Goal: Communication & Community: Answer question/provide support

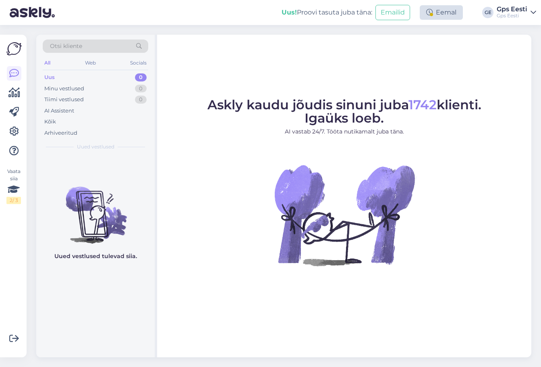
click at [437, 8] on div "Eemal" at bounding box center [441, 12] width 43 height 15
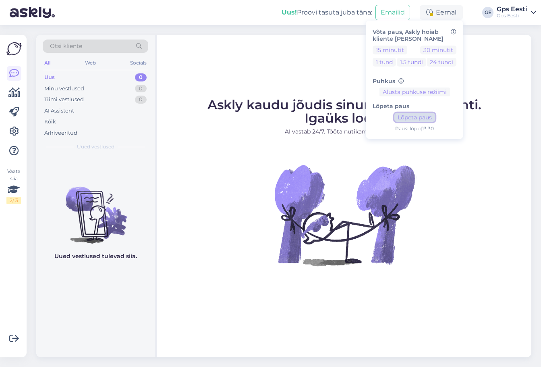
click at [405, 119] on button "Lõpeta paus" at bounding box center [415, 117] width 41 height 9
click at [205, 62] on div "Askly kaudu jõudis sinuni juba 1742 klienti. Igaüks loeb. AI vastab 24/7. Tööta…" at bounding box center [344, 196] width 375 height 323
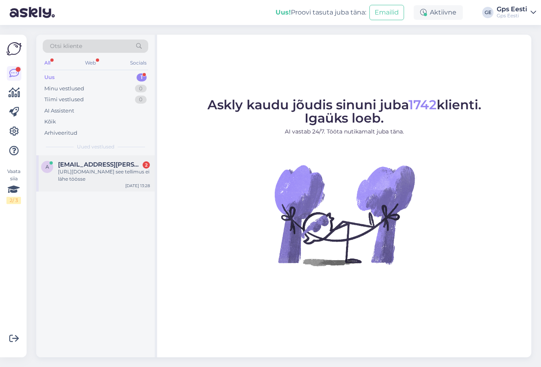
click at [94, 183] on div "a [EMAIL_ADDRESS][PERSON_NAME][DOMAIN_NAME] 2 [URL][DOMAIN_NAME] see [PERSON_NA…" at bounding box center [95, 173] width 119 height 36
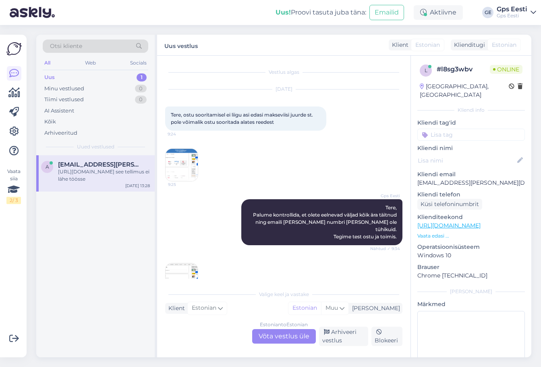
scroll to position [441, 0]
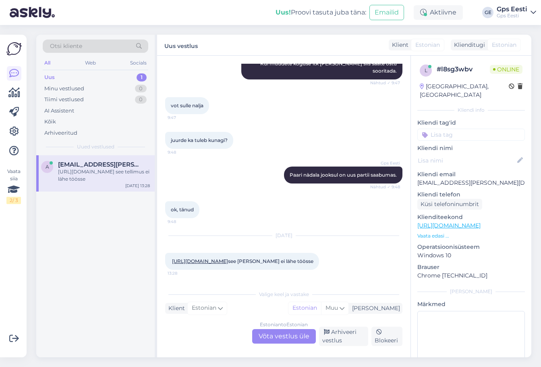
click at [228, 258] on link "[URL][DOMAIN_NAME]" at bounding box center [200, 261] width 56 height 6
click at [273, 333] on div "Estonian to Estonian Võta vestlus üle" at bounding box center [284, 336] width 64 height 15
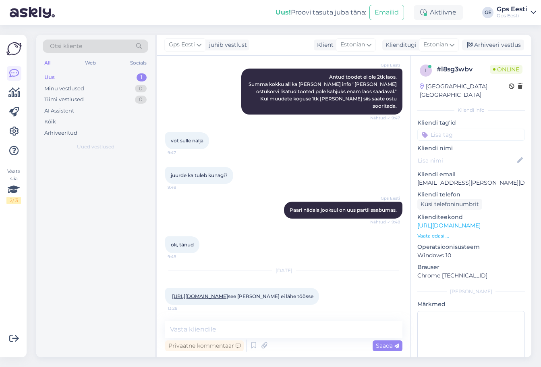
scroll to position [406, 0]
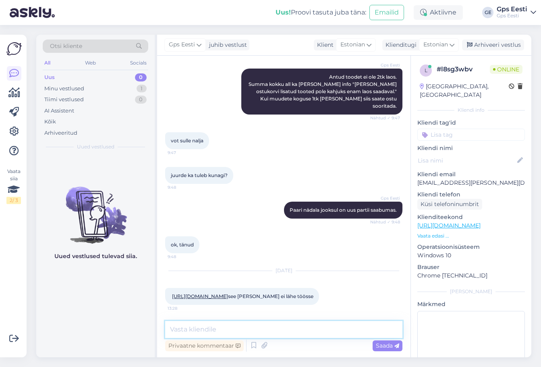
click at [242, 333] on textarea at bounding box center [283, 329] width 237 height 17
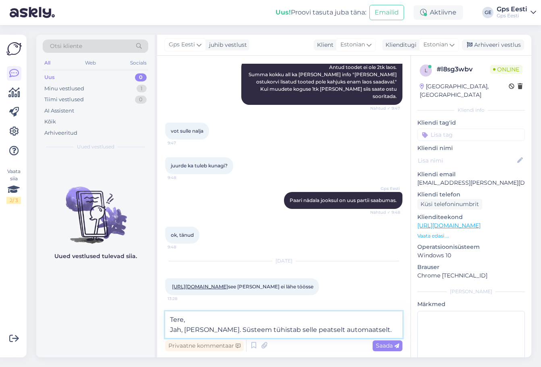
scroll to position [425, 0]
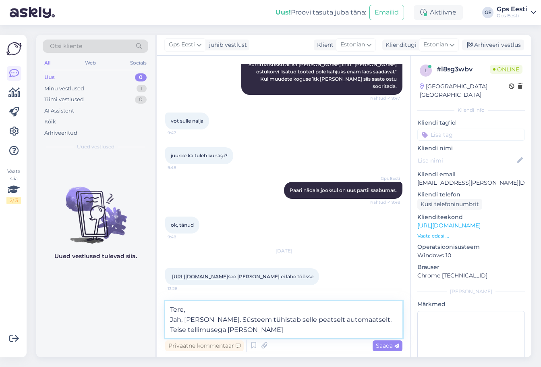
type textarea "Tere, Jah, [PERSON_NAME]. Süsteem tühistab selle peatselt automaatselt. Teise t…"
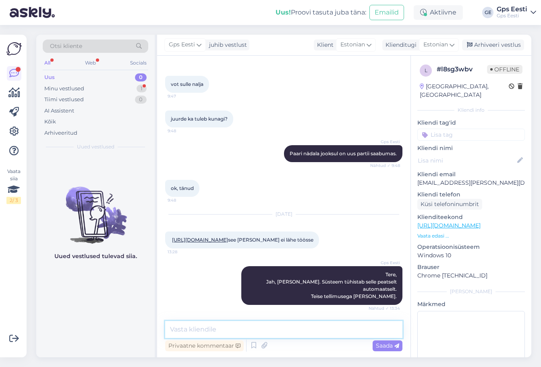
scroll to position [531, 0]
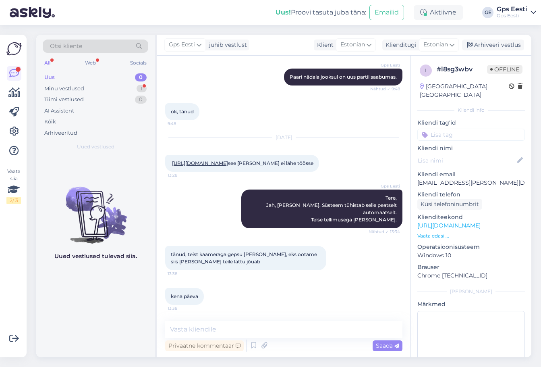
click at [120, 305] on div "Uued vestlused tulevad siia." at bounding box center [95, 256] width 119 height 202
click at [224, 328] on textarea at bounding box center [283, 329] width 237 height 17
type textarea "Head päeva jätku teile!"
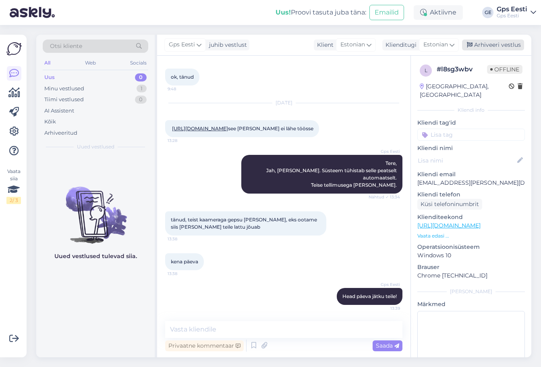
click at [515, 45] on div "Arhiveeri vestlus" at bounding box center [493, 45] width 62 height 11
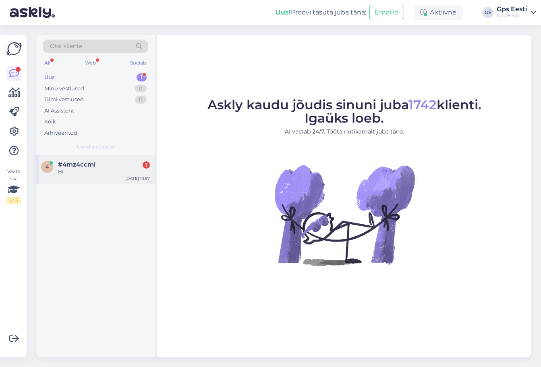
click at [107, 175] on div "Hi" at bounding box center [104, 171] width 92 height 7
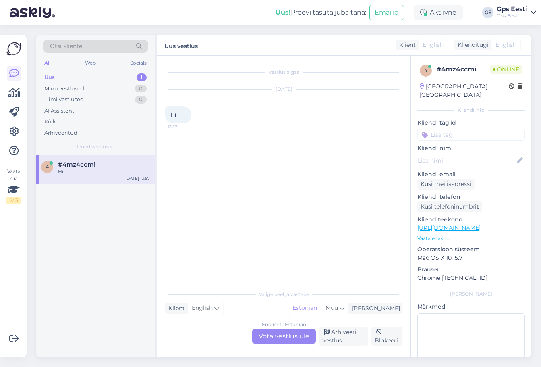
click at [291, 337] on div "English to Estonian Võta vestlus üle" at bounding box center [284, 336] width 64 height 15
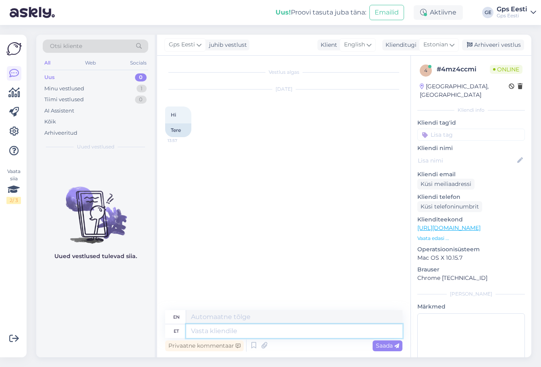
click at [223, 333] on textarea at bounding box center [294, 331] width 216 height 14
type textarea "Tere,"
type textarea "Hello,"
type textarea "Tere, [PERSON_NAME] s"
type textarea "Hello, How are you?"
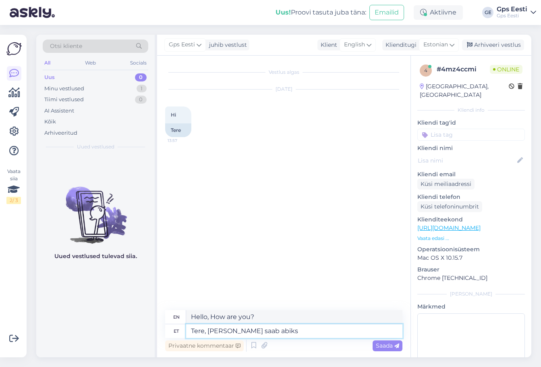
type textarea "Tere, [PERSON_NAME] saab abiks o"
type textarea "Hello, How can I help?"
type textarea "Tere, [PERSON_NAME] saab abiks olla?"
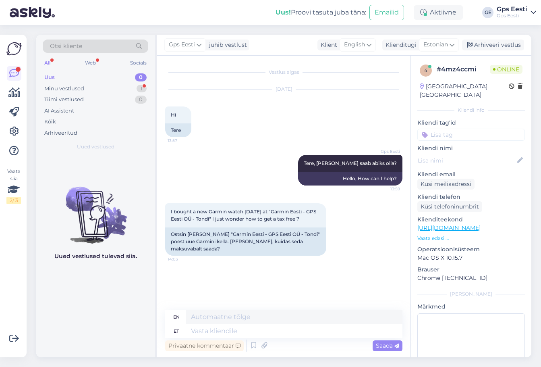
click at [87, 298] on div "Uued vestlused tulevad siia." at bounding box center [95, 256] width 119 height 202
click at [269, 333] on textarea at bounding box center [294, 331] width 216 height 14
type textarea "Sadly"
type textarea "Sadly we"
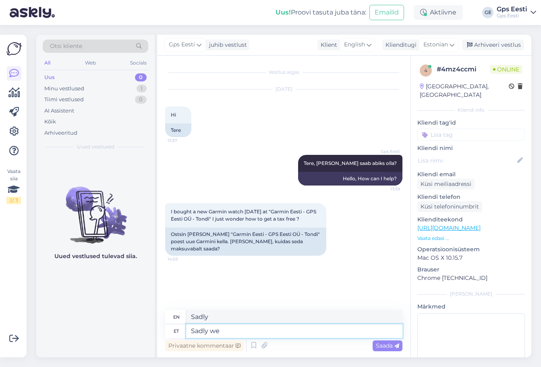
type textarea "Unfortunately we"
type textarea "Sadly we dont ha"
type textarea "Sadly we don't"
type textarea "Sadly we dont have"
type textarea "Unfortunately we don't have"
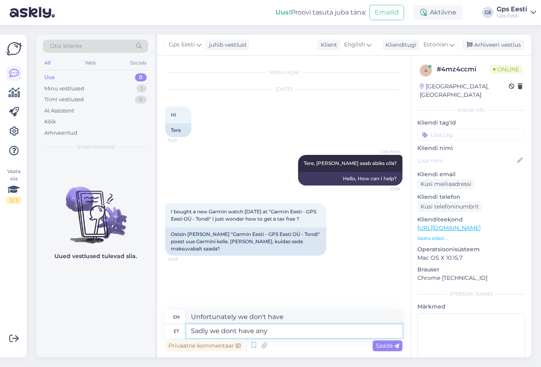
type textarea "Sadly we dont have any t"
type textarea "Sadly we don't have any"
type textarea "Sadly we dont have any taxfree"
type textarea "Unfortunately we don't have any tax free"
type textarea "Sadly we dont have any taxfree forms"
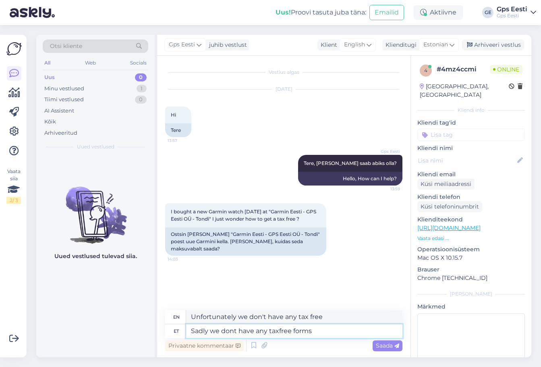
type textarea "Unfortunately we don't have any tax-free forms"
type textarea "Sadly we dont have any taxfree forms or"
type textarea "Unfortunately we don't have any tax-free forms or"
type textarea "Sadly we dont have any taxfree forms or things"
type textarea "Unfortunately we don't have any tax-free forms or thin"
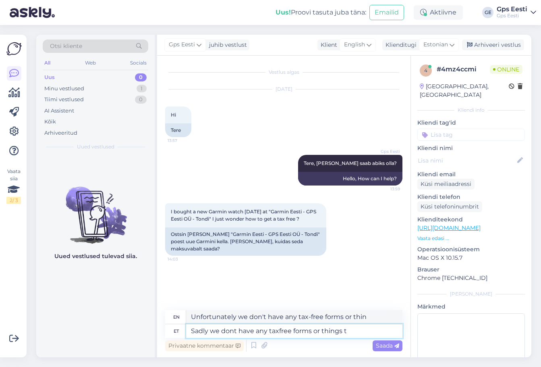
type textarea "Sadly we dont have any taxfree forms or things to"
type textarea "Unfortunately we don't have any tax-free forms or things"
type textarea "Sadly we dont have any taxfree forms or things to o"
type textarea "Unfortunately we don't have any tax-free forms or things to"
type textarea "Sadly we dont have any taxfree forms or things to offer."
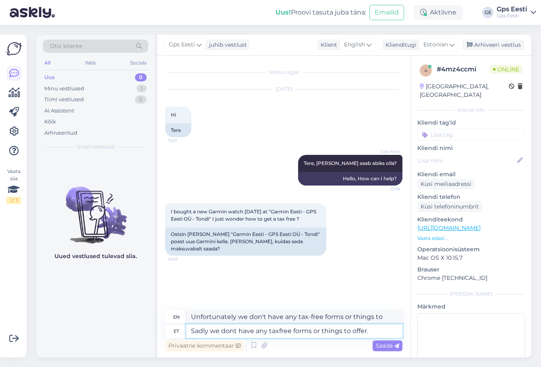
type textarea "Unfortunately we don't have any tax-free forms or things to offer."
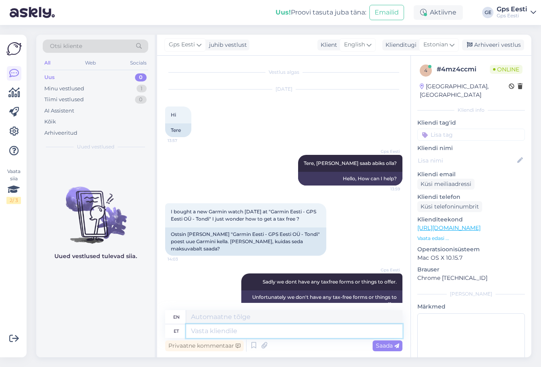
scroll to position [10, 0]
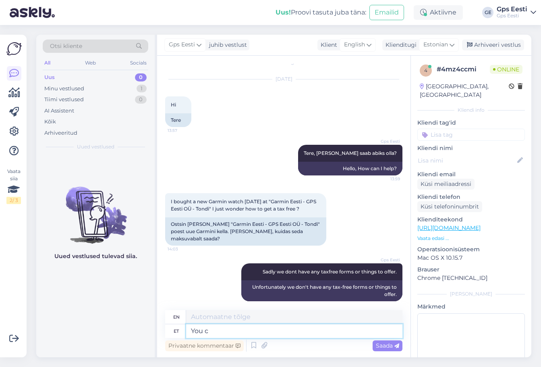
type textarea "You ca"
type textarea "You"
type textarea "You ca"
type textarea "You can"
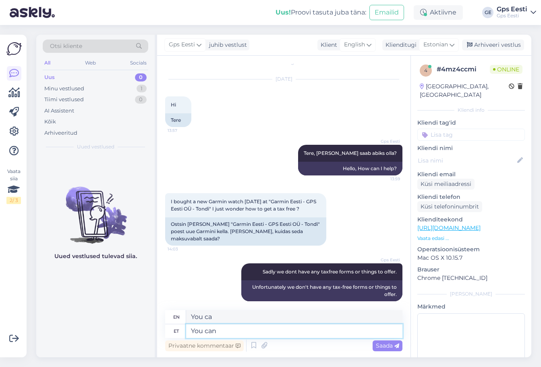
type textarea "You can"
type textarea "You can maybe"
type textarea "You can maybe contact"
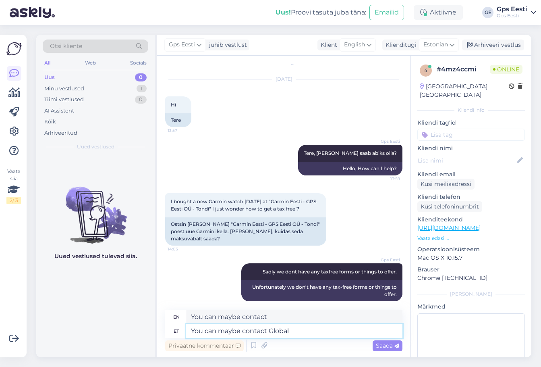
type textarea "You can maybe contact Global"
type textarea "You can maybe contact Global Blue o"
type textarea "You can maybe contact Global Blue"
type textarea "You can maybe contact Global Blue or"
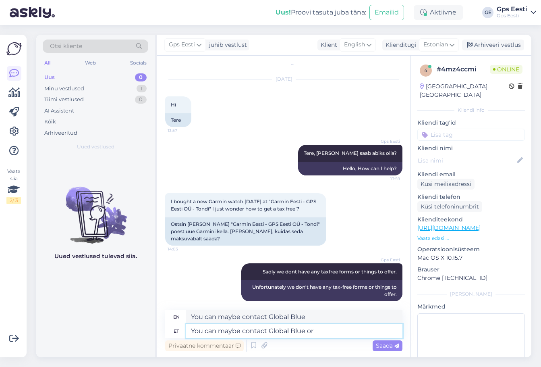
type textarea "You can maybe contact Global Blue or"
type textarea "You can maybe contact Global Blue or any"
type textarea "You can maybe contact Global Blue or an"
type textarea "You can maybe contact Global Blue or any"
type textarea "You can maybe contact Global Blue or anyone"
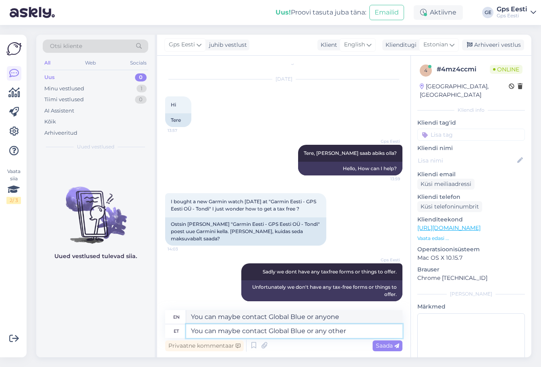
type textarea "You can maybe contact Global Blue or any other"
type textarea "You can maybe contact Global Blue or anyone else"
type textarea "You can maybe contact Global Blue or any other service"
type textarea "You can maybe contact Global Blue or any other service that o"
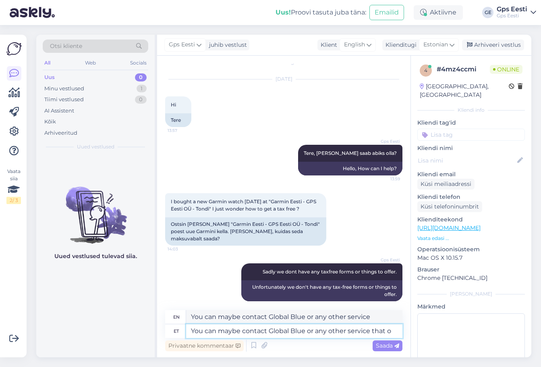
type textarea "You can maybe contact Global Blue or any other service that"
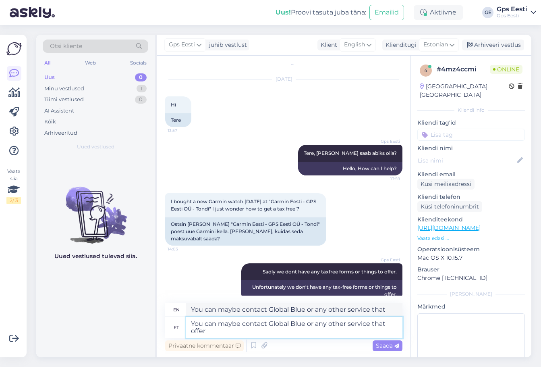
scroll to position [17, 0]
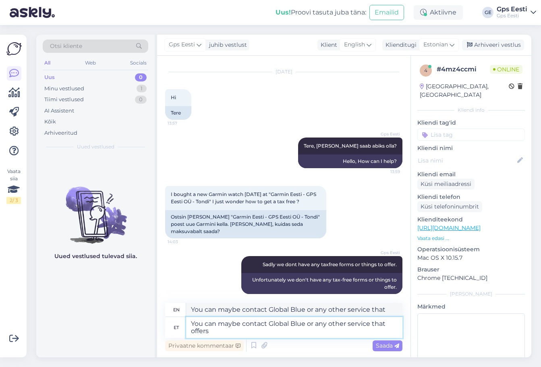
type textarea "You can maybe contact Global Blue or any other service that offers"
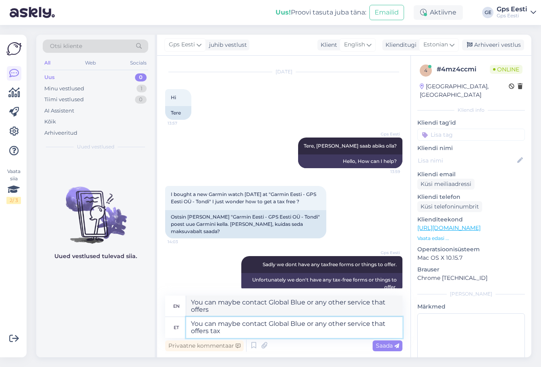
type textarea "You can maybe contact Global Blue or any other service that offers tax"
type textarea "You can maybe contact Global Blue or any other service that offers tax free."
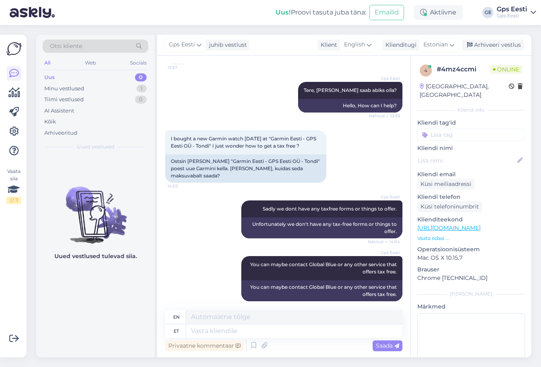
scroll to position [136, 0]
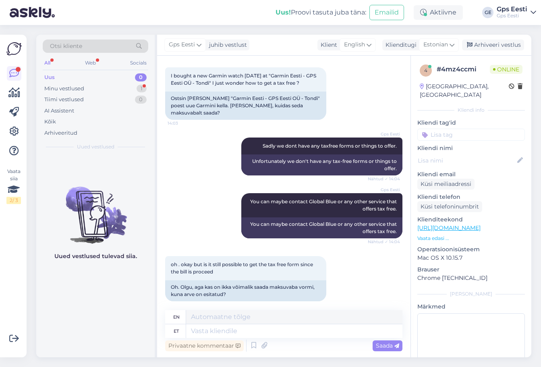
click at [109, 304] on div "Uued vestlused tulevad siia." at bounding box center [95, 256] width 119 height 202
click at [258, 322] on textarea at bounding box center [294, 317] width 216 height 14
click at [251, 326] on textarea at bounding box center [294, 331] width 216 height 14
type textarea "We"
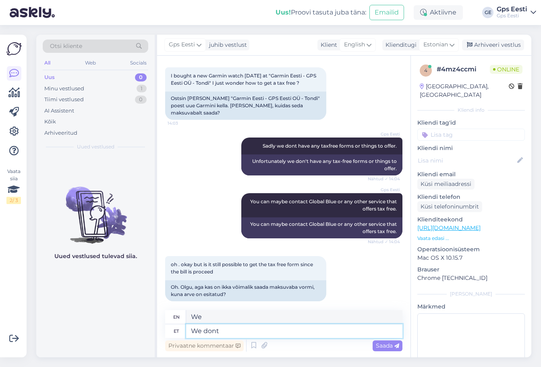
type textarea "We dont o"
type textarea "We don't"
type textarea "We dont offer t"
type textarea "We don't offer"
type textarea "We dont offer taxfree"
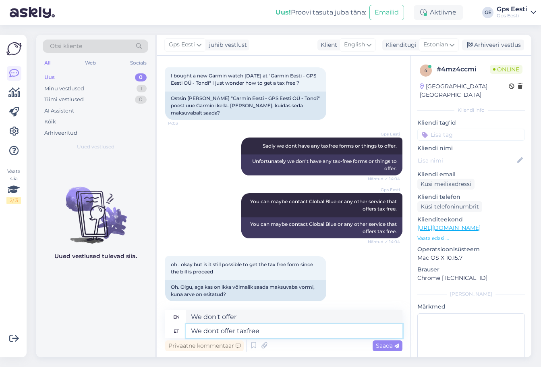
type textarea "We don't offer tax-free"
type textarea "We dont offer taxfree and"
type textarea "We don't offer tax-free and"
type textarea "We dont offer taxfree and dont"
type textarea "We don't offer tax free and don't"
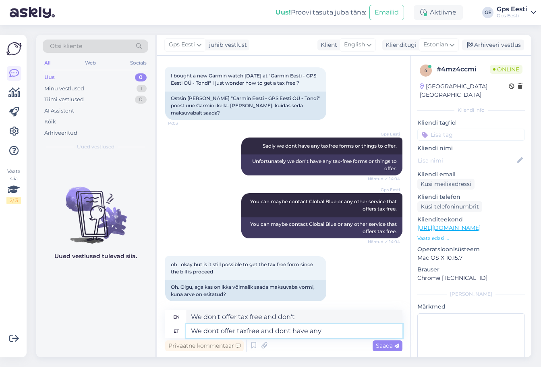
type textarea "We dont offer taxfree and dont have any c"
type textarea "We don't offer tax free and don't have"
type textarea "We dont offer taxfree and dont have any co"
type textarea "We don't offer tax free and don't have any"
type textarea "We dont offer taxfree and dont have any contracts"
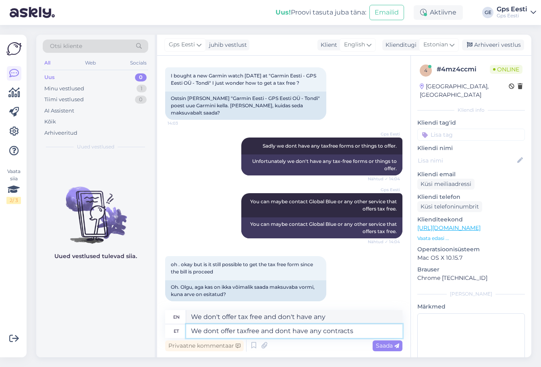
type textarea "We don't offer tax free and don't have any contracts"
type textarea "We dont offer taxfree and dont have any contracts with a"
type textarea "We don't offer tax free and don't have any contracts with"
type textarea "We dont offer taxfree and dont have any contracts with any of"
type textarea "We don't offer tax free and don't have any contracts with anyone"
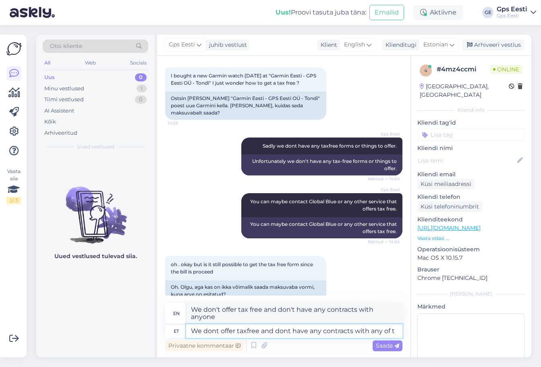
type textarea "We dont offer taxfree and dont have any contracts with any of th"
type textarea "We don't offer tax free and don't have any contracts with any of"
type textarea "We dont offer taxfree and dont have any contracts with any of the t"
type textarea "We don't offer tax free and don't have any contracts with any of them"
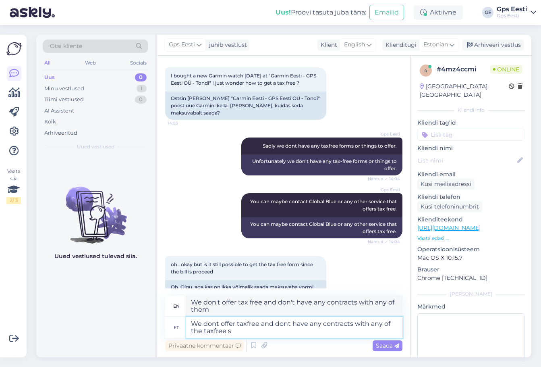
type textarea "We dont offer taxfree and dont have any contracts with any of the taxfree se"
type textarea "We don't offer tax-free and don't have any contracts with any of the tax-free"
type textarea "We dont offer taxfree and dont have any contracts with any of the taxfree servi…"
type textarea "We don't offer tax-free and don't have any contracts with any of the tax-free s…"
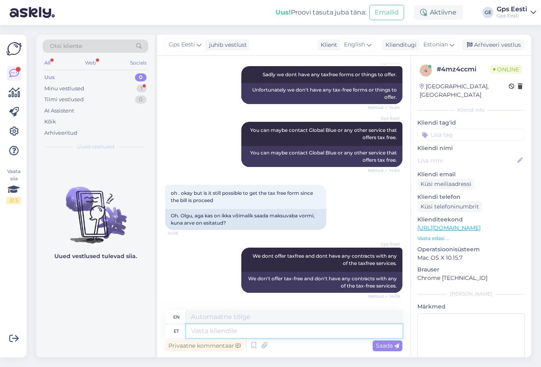
scroll to position [247, 0]
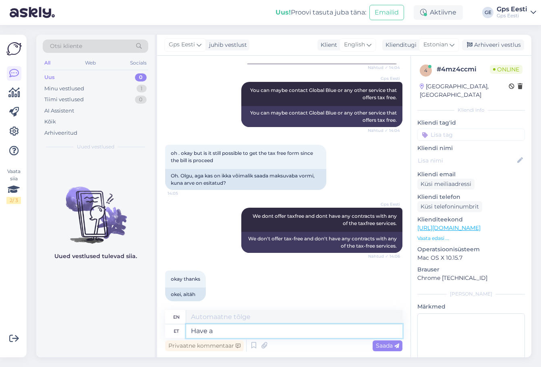
type textarea "Have a"
type textarea "Have a nice d"
type textarea "Have a nice day."
type textarea "Have a nice day!"
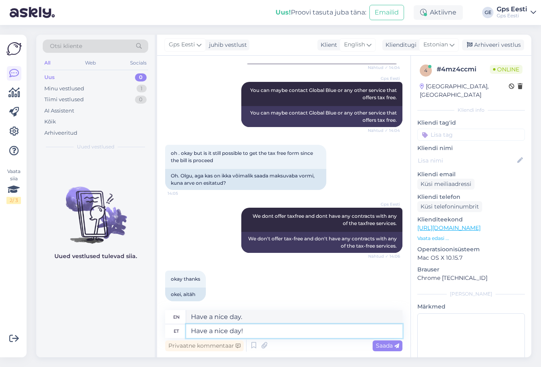
type textarea "Have a nice day!"
